Goal: Task Accomplishment & Management: Manage account settings

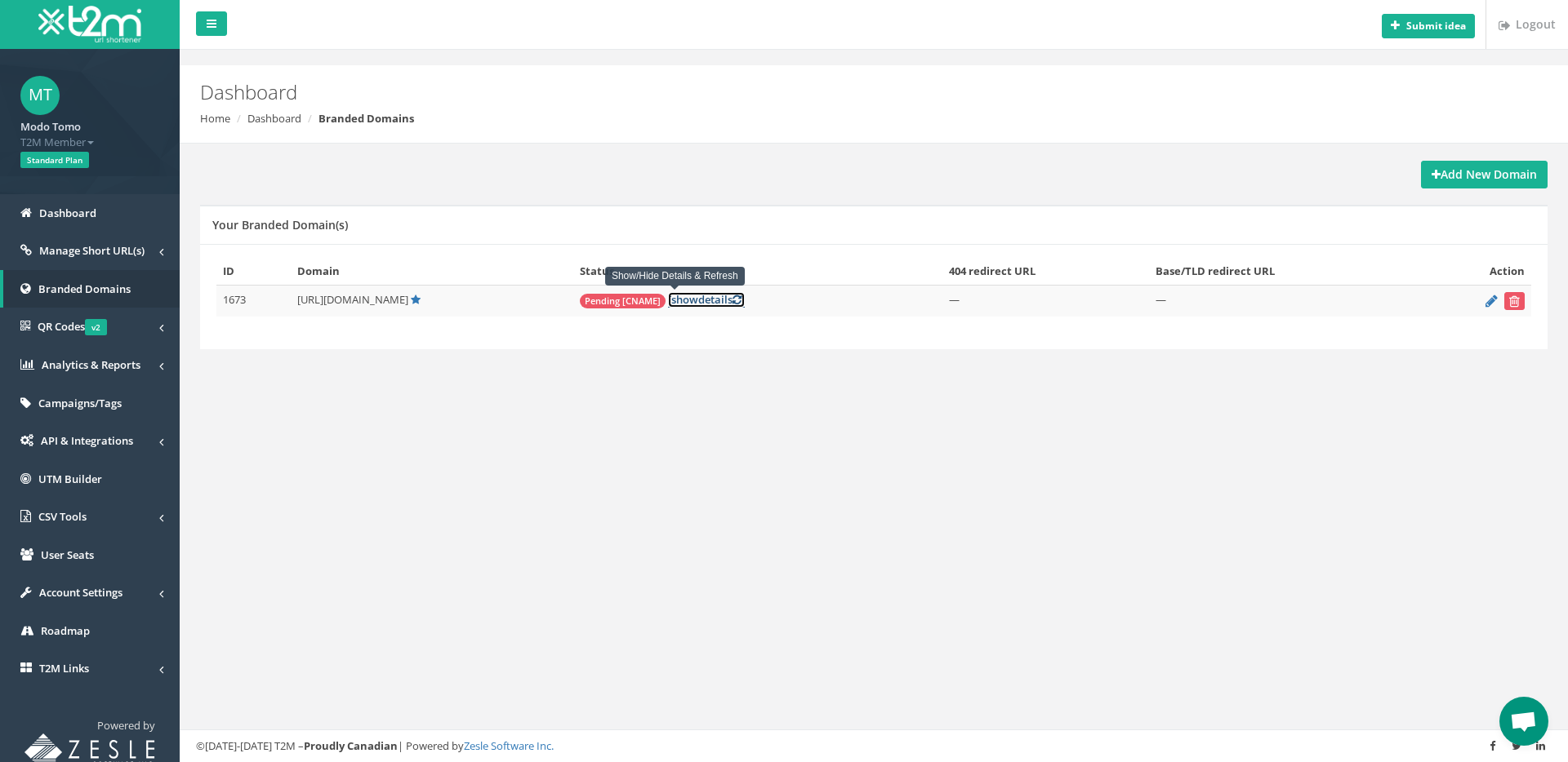
click at [689, 300] on link "[ show details ]" at bounding box center [707, 299] width 77 height 16
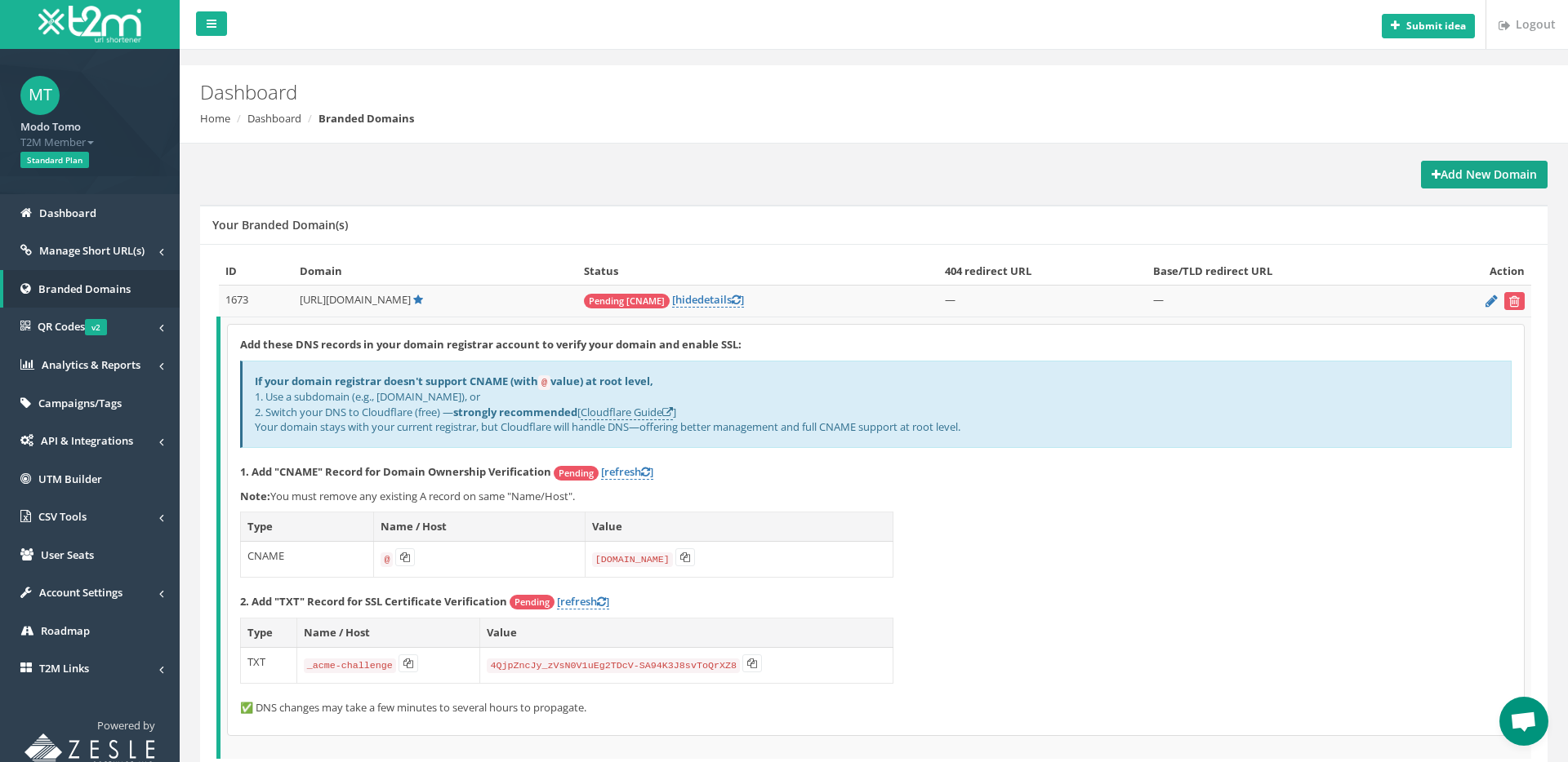
click at [1454, 174] on strong "Add New Domain" at bounding box center [1484, 174] width 105 height 16
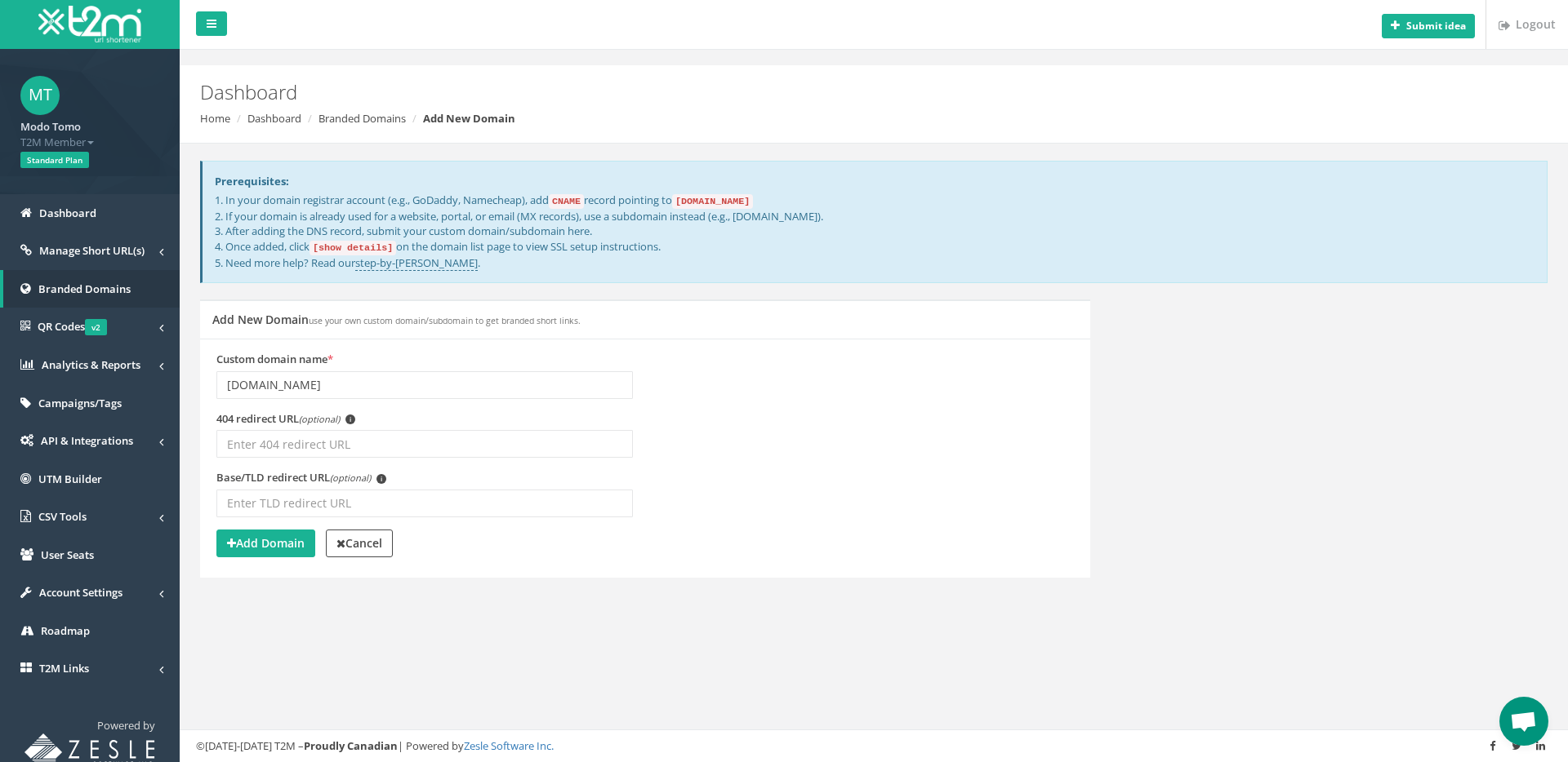
type input "betturkey.girislinki.cc"
click at [450, 435] on input "404 redirect URL (optional) i" at bounding box center [424, 444] width 416 height 27
click at [271, 539] on strong "Add Domain" at bounding box center [266, 543] width 78 height 16
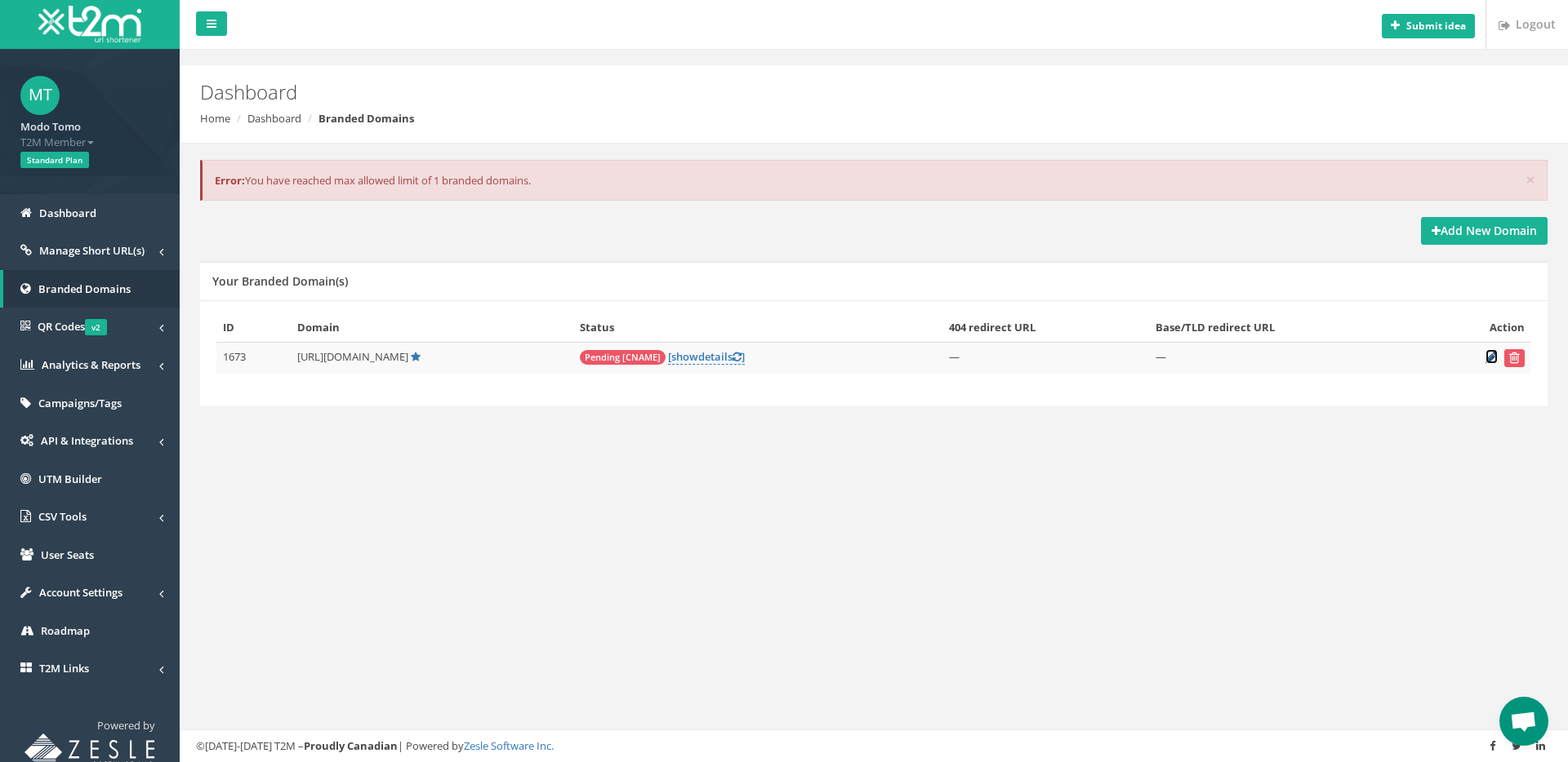
click at [1493, 355] on icon at bounding box center [1491, 357] width 12 height 11
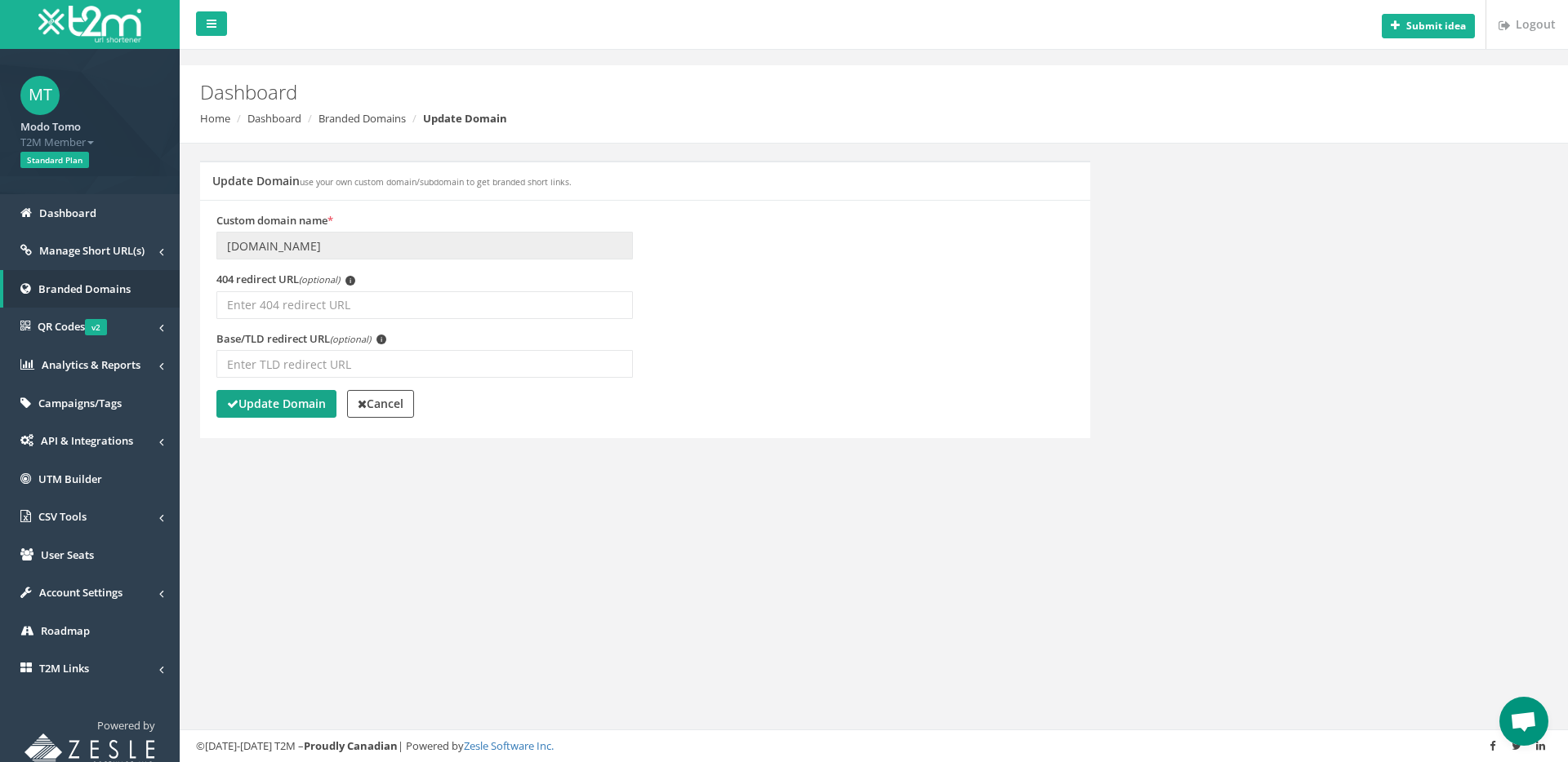
click at [280, 399] on strong "Update Domain" at bounding box center [277, 403] width 99 height 16
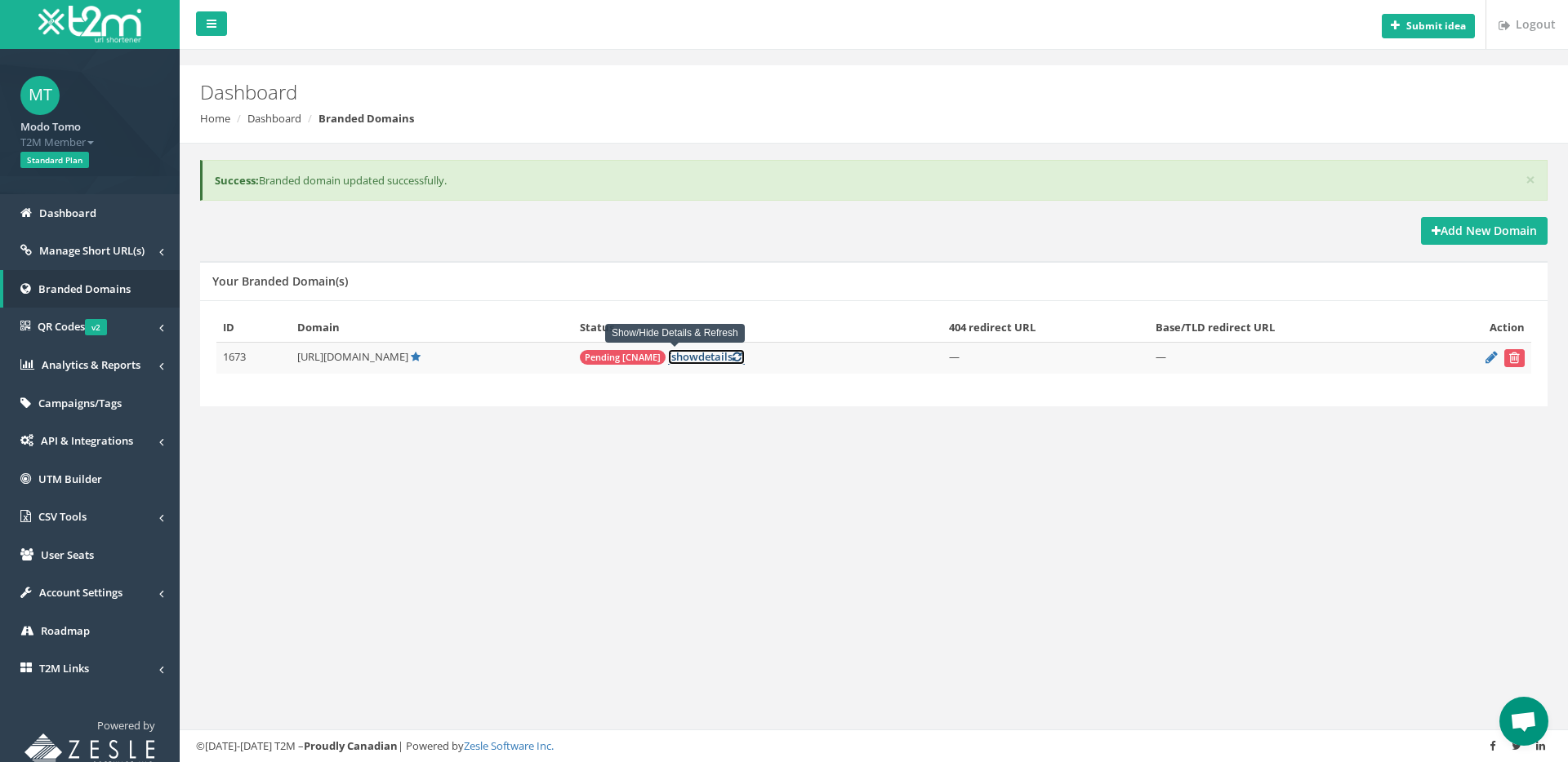
click at [669, 357] on link "[ show details ]" at bounding box center [707, 356] width 77 height 16
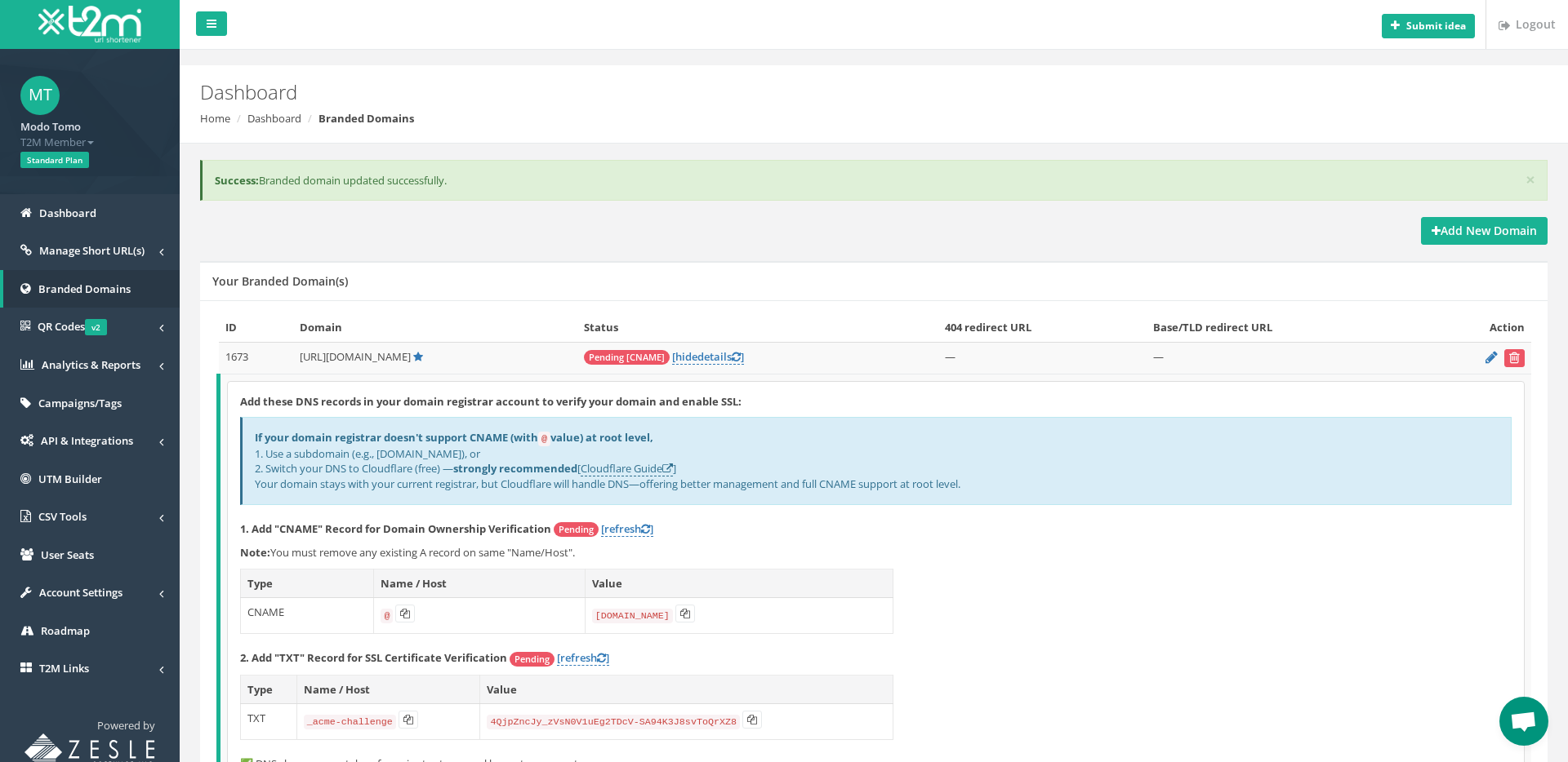
drag, startPoint x: 422, startPoint y: 490, endPoint x: 519, endPoint y: 484, distance: 97.2
click at [519, 484] on div "If your domain registrar doesn't support CNAME (with @ value) at root level, 1.…" at bounding box center [875, 460] width 1271 height 87
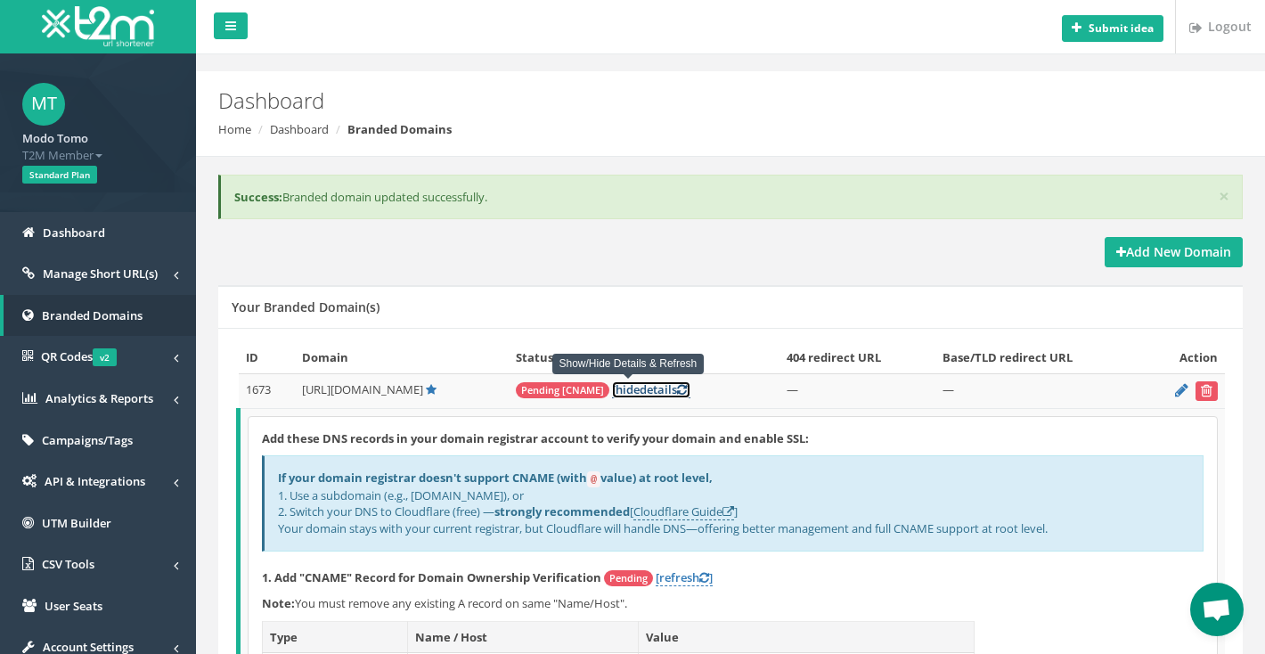
click at [641, 389] on link "[ hide details ]" at bounding box center [651, 389] width 78 height 17
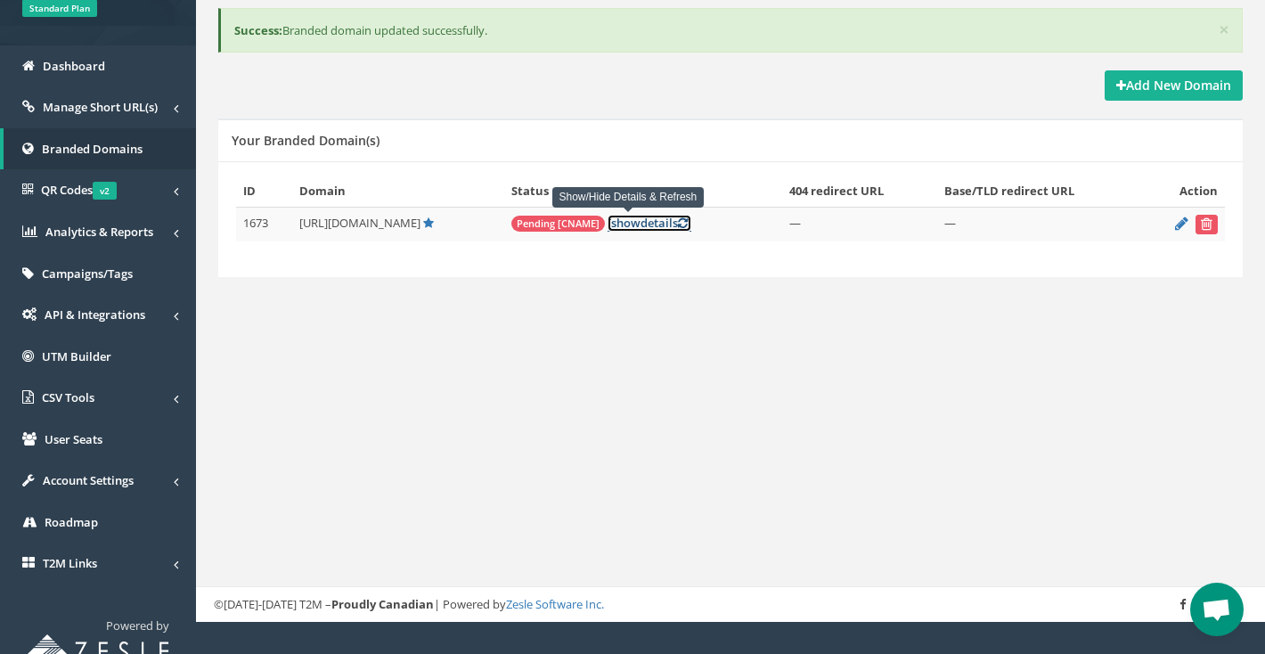
scroll to position [188, 0]
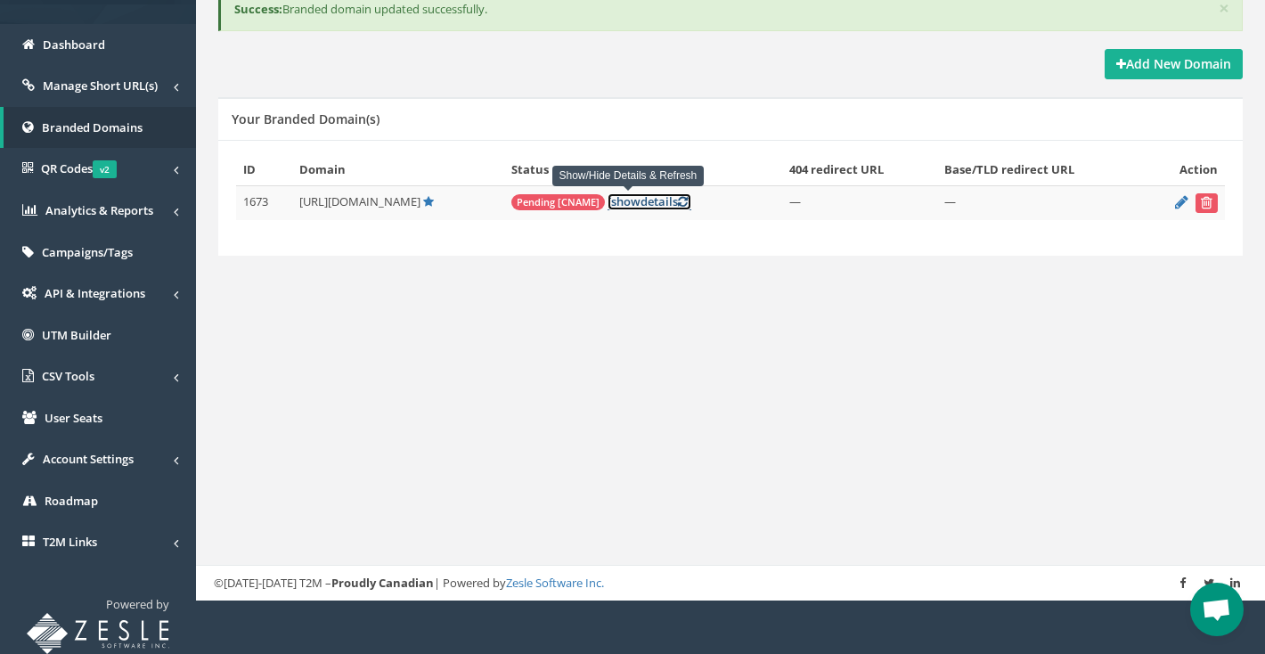
click at [632, 201] on link "[ show details ]" at bounding box center [650, 201] width 84 height 17
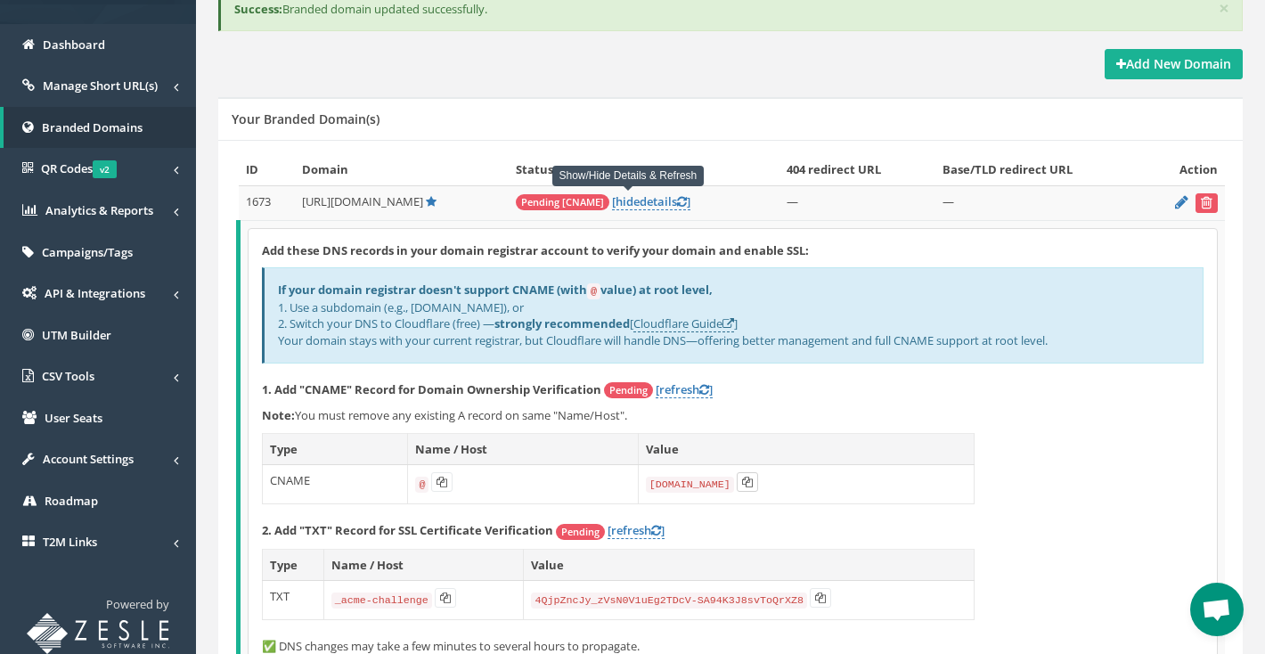
click at [743, 481] on icon at bounding box center [747, 482] width 11 height 11
click at [448, 599] on icon at bounding box center [445, 598] width 11 height 11
click at [825, 600] on icon at bounding box center [820, 598] width 11 height 11
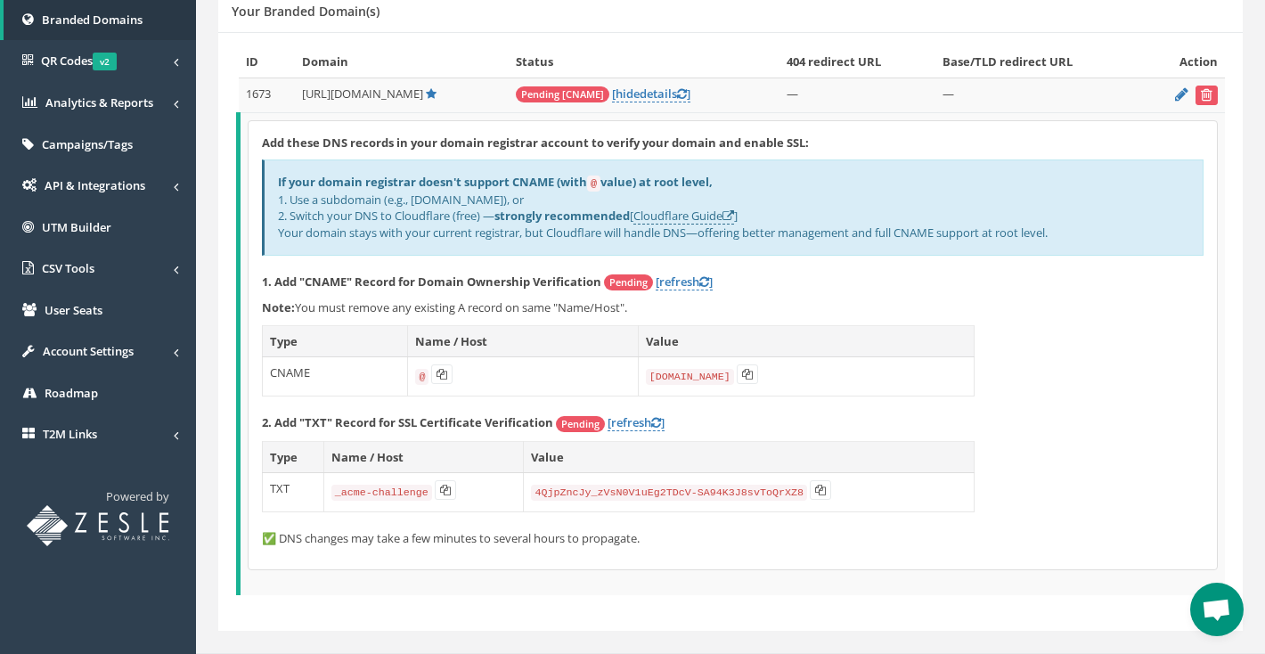
scroll to position [298, 0]
